Goal: Transaction & Acquisition: Purchase product/service

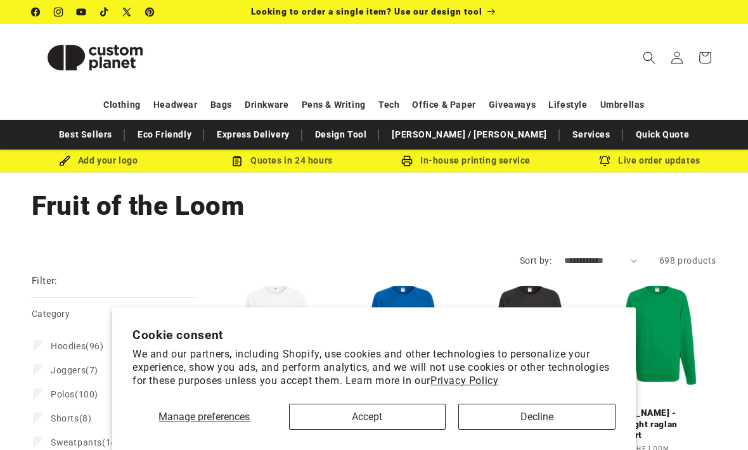
click at [515, 410] on button "Decline" at bounding box center [536, 417] width 157 height 26
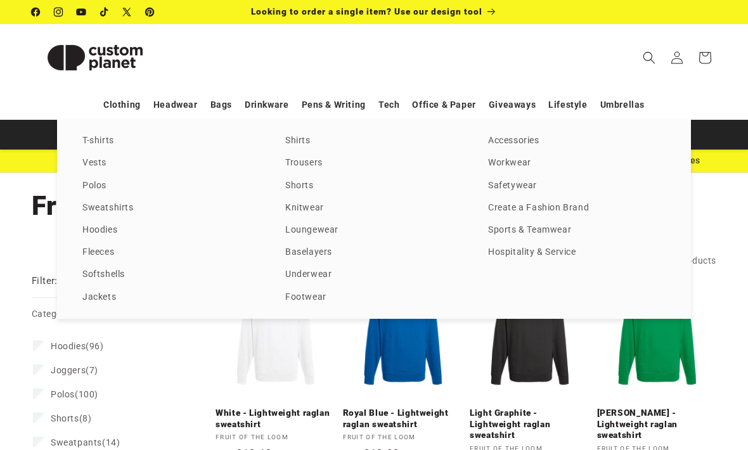
click at [98, 141] on link "T-shirts" at bounding box center [170, 140] width 177 height 17
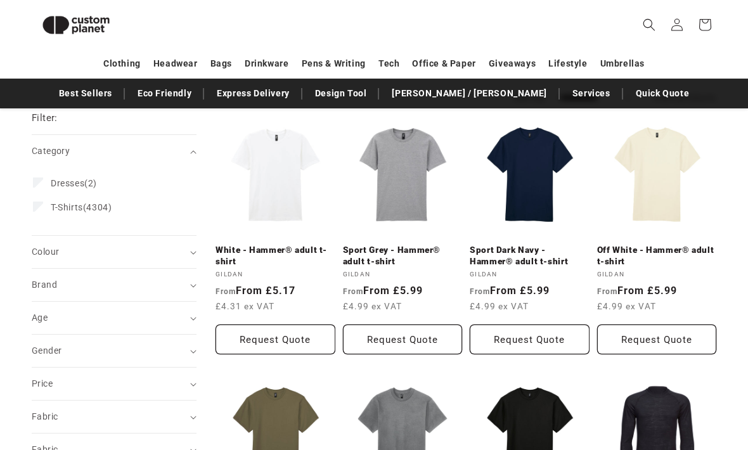
scroll to position [146, 0]
click at [265, 245] on link "White - Hammer® adult t-shirt" at bounding box center [275, 256] width 120 height 22
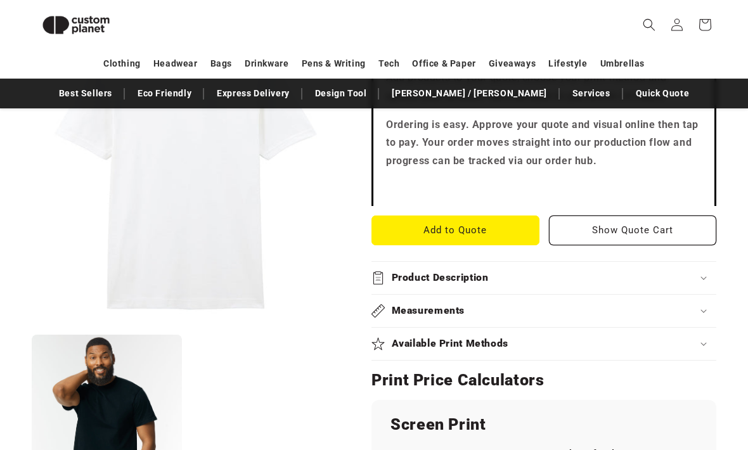
scroll to position [435, 0]
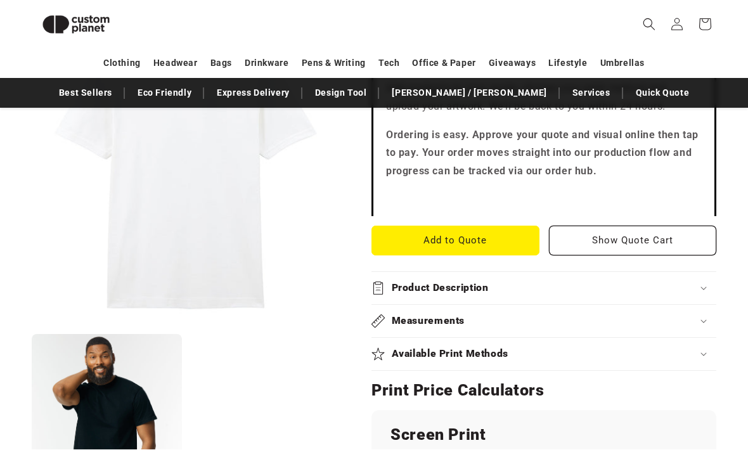
click at [633, 357] on summary "Available Print Methods" at bounding box center [543, 354] width 345 height 32
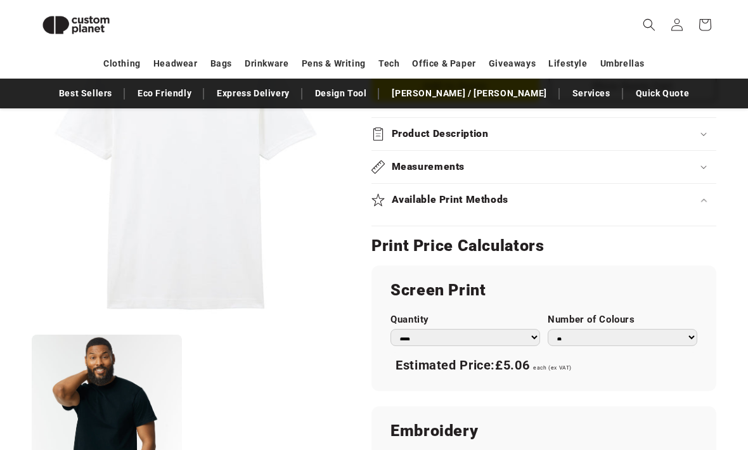
scroll to position [620, 0]
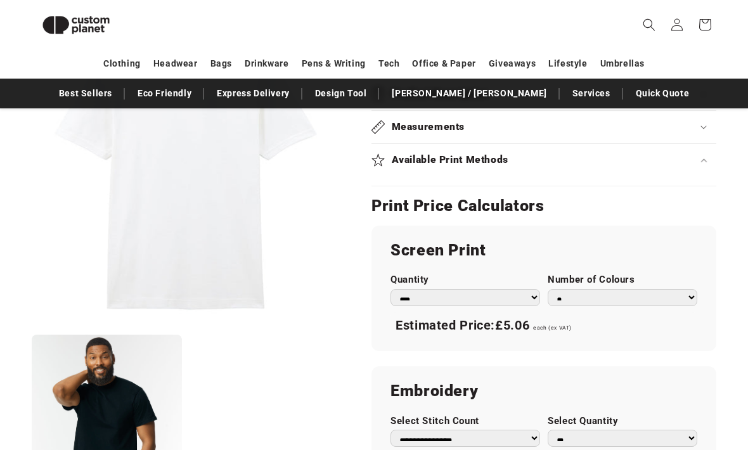
click at [662, 168] on summary "Available Print Methods" at bounding box center [543, 161] width 345 height 32
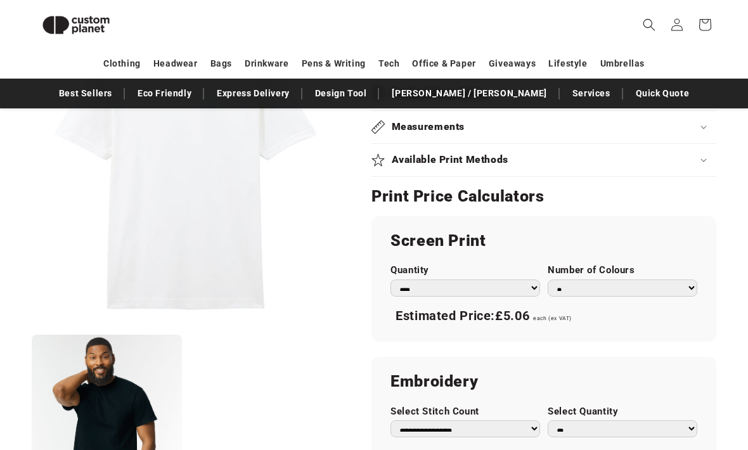
click at [496, 283] on select "*** *** *** **** **** **** ***** *****" at bounding box center [465, 288] width 150 height 17
click at [652, 285] on select "* * * * * * *" at bounding box center [623, 288] width 150 height 17
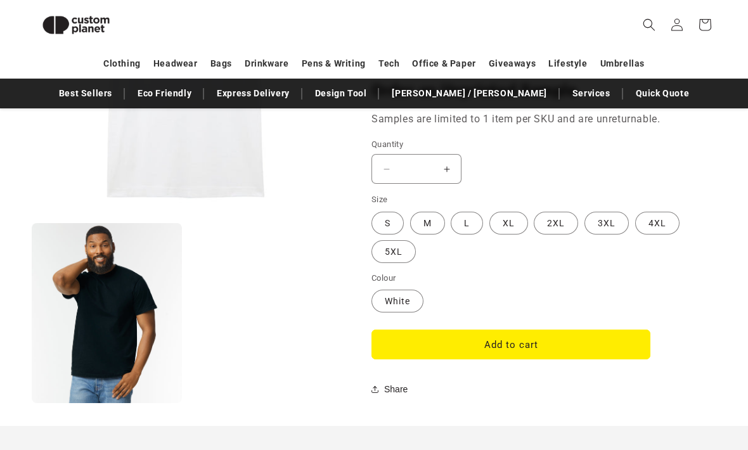
scroll to position [1088, 0]
